Goal: Information Seeking & Learning: Learn about a topic

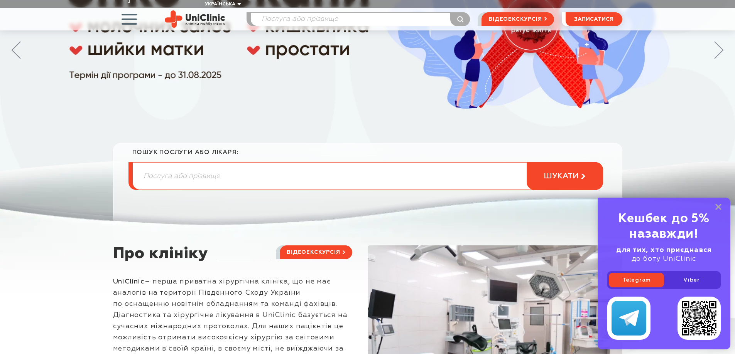
scroll to position [154, 0]
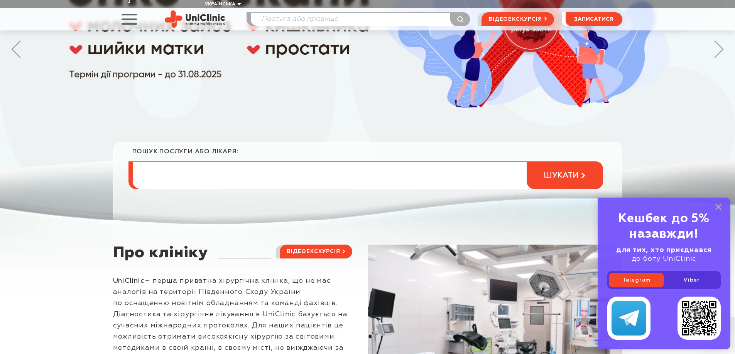
click at [169, 163] on input "search" at bounding box center [368, 175] width 470 height 27
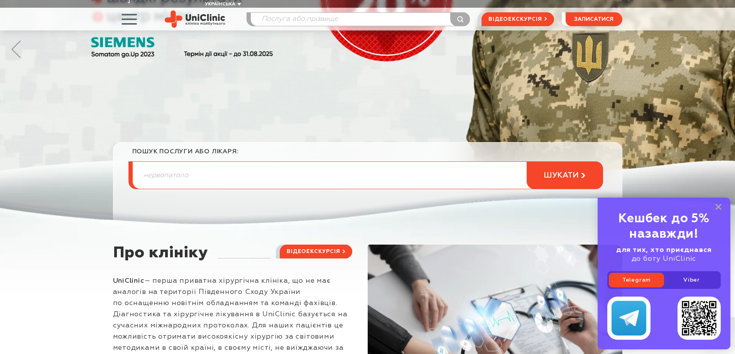
type input "нервопатоло"
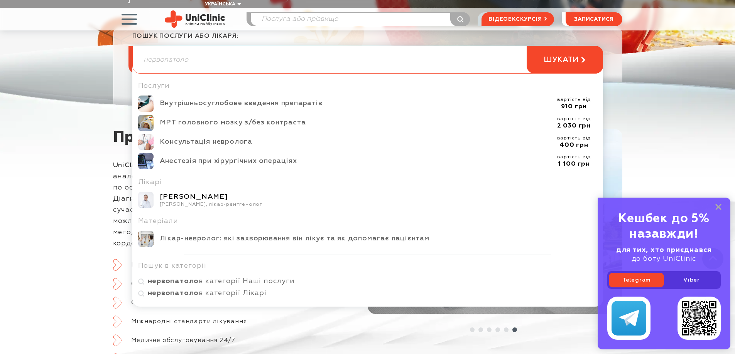
scroll to position [308, 0]
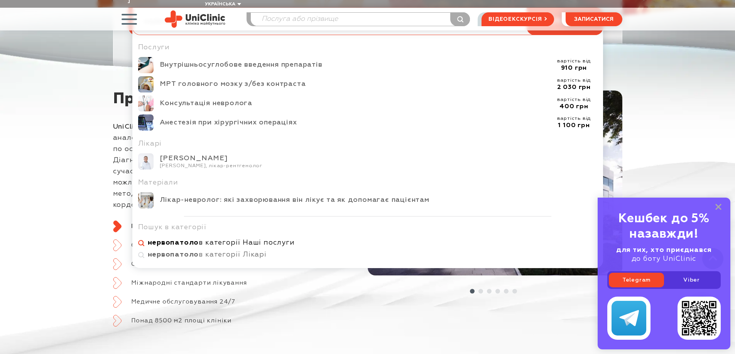
click at [240, 239] on span "нервопатоло в категорії Наші послуги" at bounding box center [372, 243] width 449 height 9
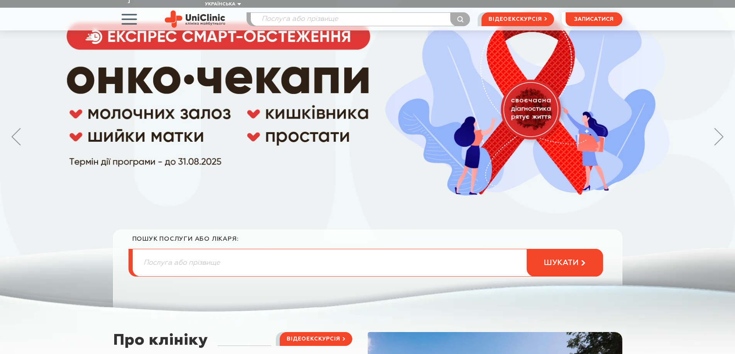
scroll to position [77, 0]
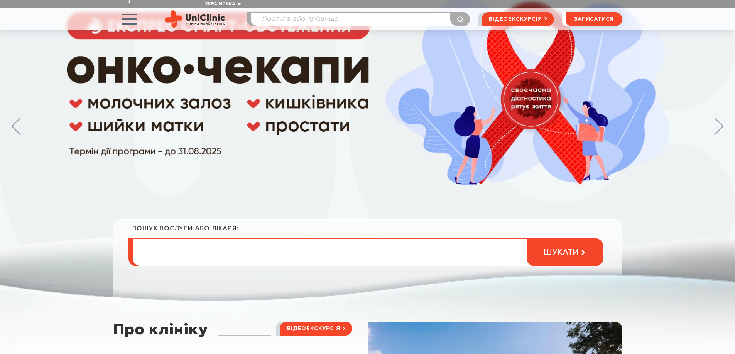
click at [162, 251] on input "search" at bounding box center [368, 252] width 470 height 27
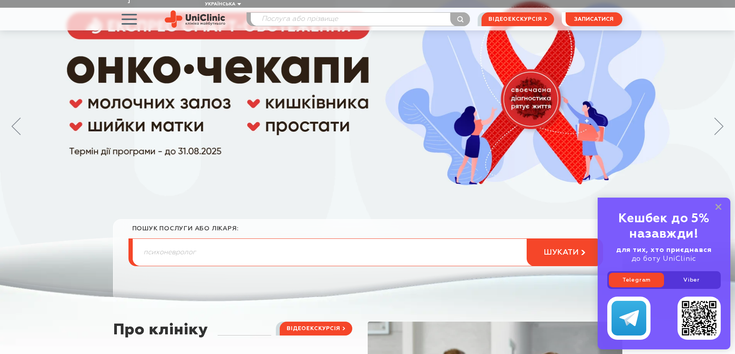
type input "психоневролог"
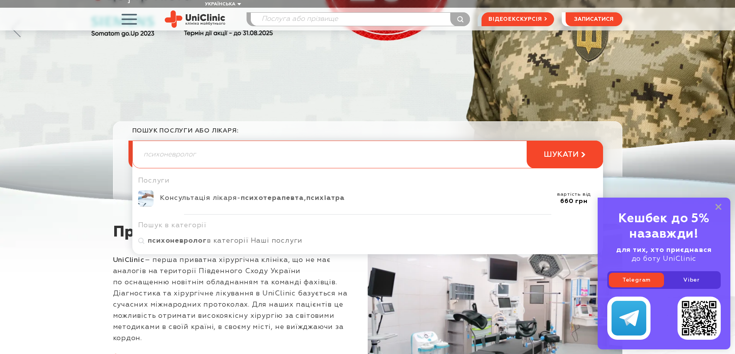
scroll to position [193, 0]
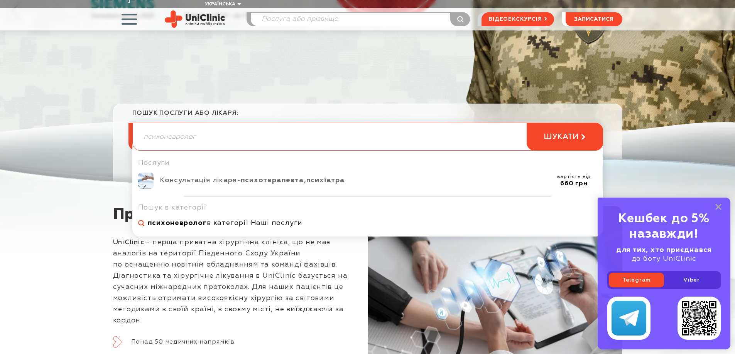
click at [237, 219] on span "психоневролог в категорії Наші послуги" at bounding box center [372, 223] width 449 height 9
